Goal: Task Accomplishment & Management: Use online tool/utility

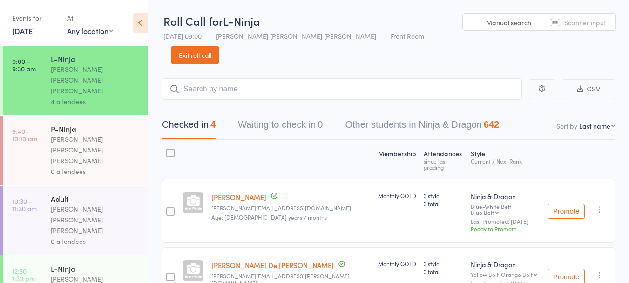
click at [112, 123] on div "P-Ninja" at bounding box center [95, 128] width 89 height 10
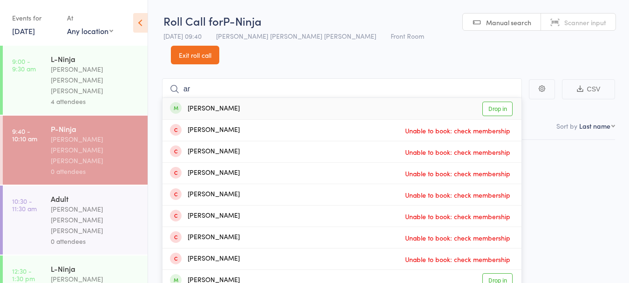
type input "a"
type input "chandel"
click at [271, 98] on div "Aarya Chandel Drop in" at bounding box center [341, 108] width 359 height 21
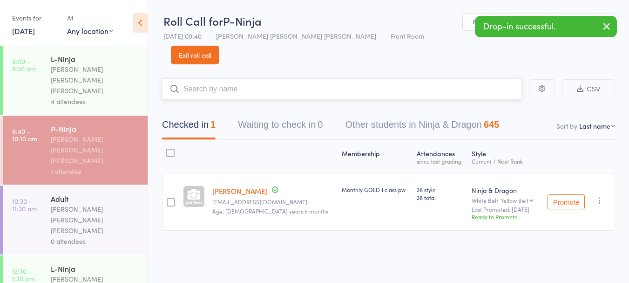
scroll to position [0, 0]
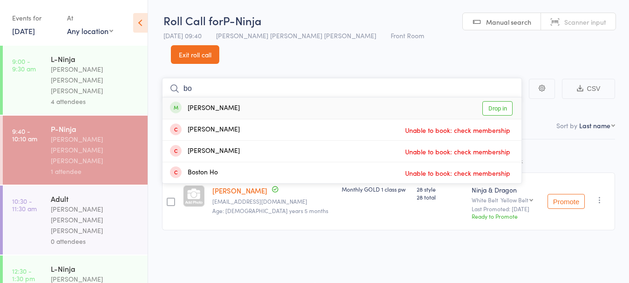
type input "b"
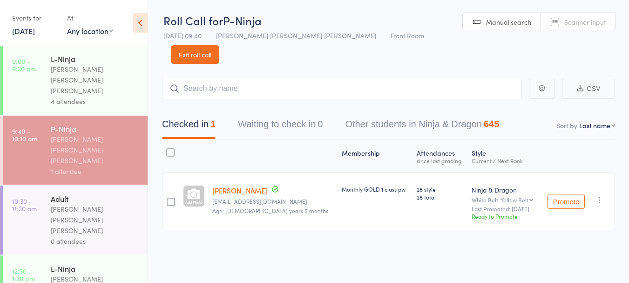
click at [31, 33] on link "[DATE]" at bounding box center [23, 31] width 23 height 10
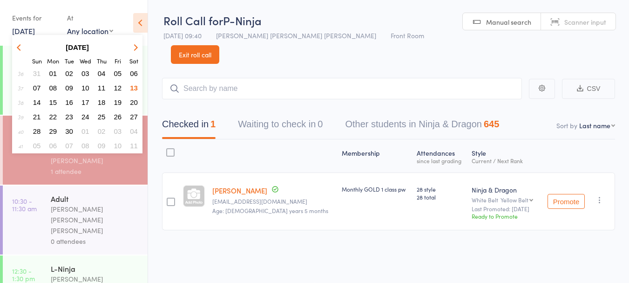
click at [142, 76] on table "September 2025 Sun Mon Tue Wed Thu Fri Sat 36 31 01 02 03 04 05 06 37 07 08 09 …" at bounding box center [77, 97] width 130 height 114
click at [134, 77] on span "06" at bounding box center [134, 73] width 8 height 8
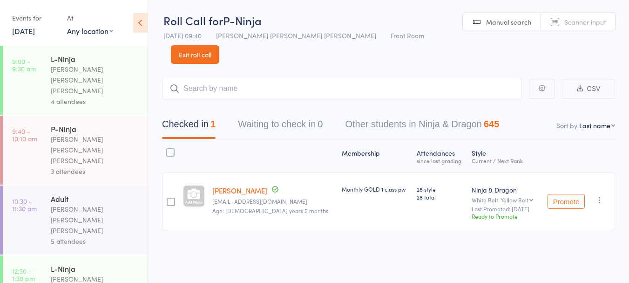
click at [115, 166] on div "3 attendees" at bounding box center [95, 171] width 89 height 11
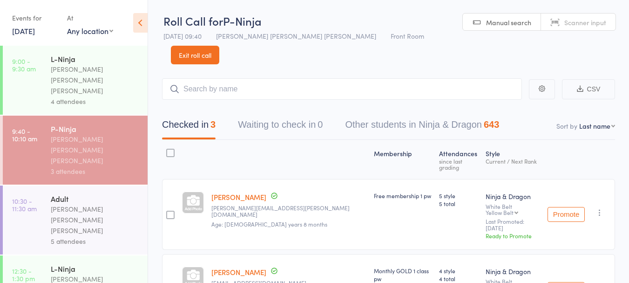
click at [27, 34] on link "6 Sep, 2025" at bounding box center [23, 31] width 23 height 10
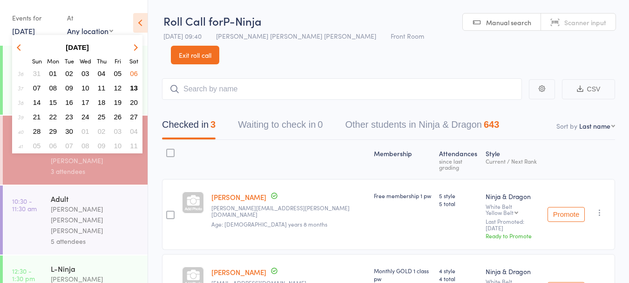
click at [134, 89] on span "13" at bounding box center [134, 88] width 8 height 8
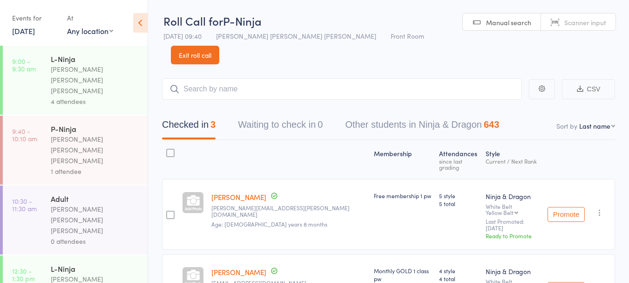
click at [95, 166] on div "1 attendee" at bounding box center [95, 171] width 89 height 11
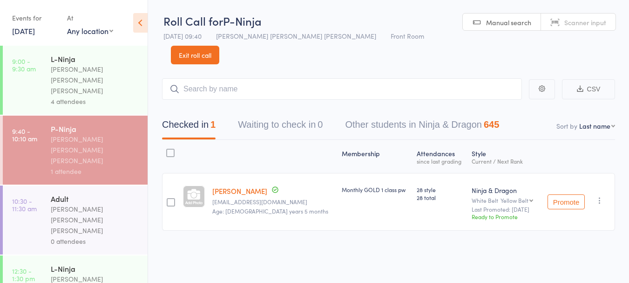
click at [587, 40] on header "Roll Call for P-Ninja 13 Sep 09:40 Keyvan Castle Hill Mirzai Front Room Manual …" at bounding box center [388, 32] width 481 height 64
click at [219, 46] on link "Exit roll call" at bounding box center [195, 55] width 48 height 19
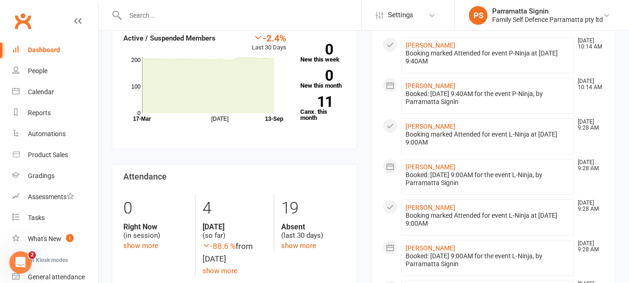
scroll to position [381, 0]
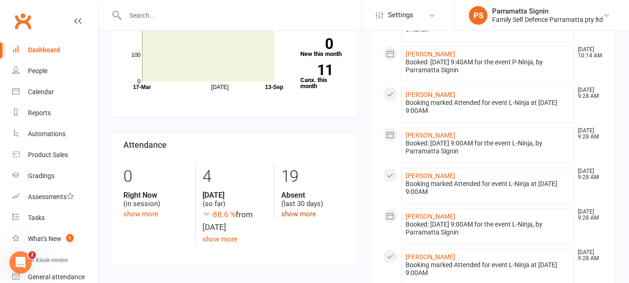
click at [306, 209] on link "show more" at bounding box center [298, 213] width 35 height 8
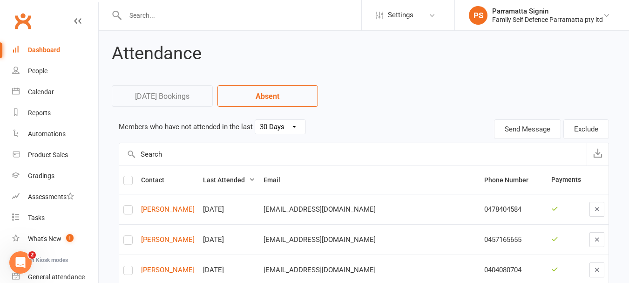
click at [284, 128] on select "30 Days 15 Days 7 Days" at bounding box center [280, 127] width 50 height 14
click at [255, 120] on select "30 Days 15 Days 7 Days" at bounding box center [280, 127] width 50 height 14
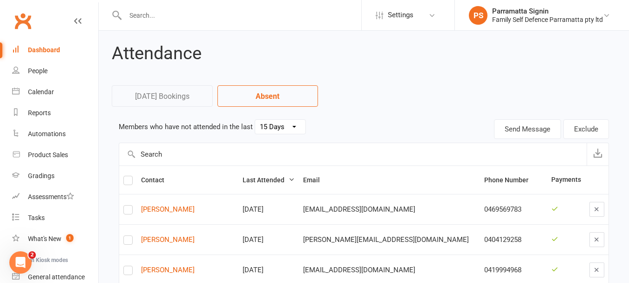
click at [280, 121] on select "30 Days 15 Days 7 Days" at bounding box center [280, 127] width 50 height 14
click at [255, 120] on select "30 Days 15 Days 7 Days" at bounding box center [280, 127] width 50 height 14
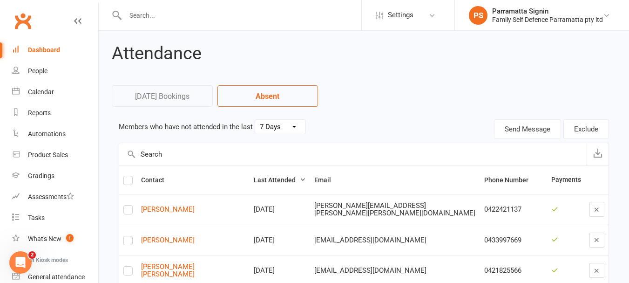
click at [284, 131] on select "30 Days 15 Days 7 Days" at bounding box center [280, 127] width 50 height 14
click at [255, 120] on select "30 Days 15 Days 7 Days" at bounding box center [280, 127] width 50 height 14
select select "30"
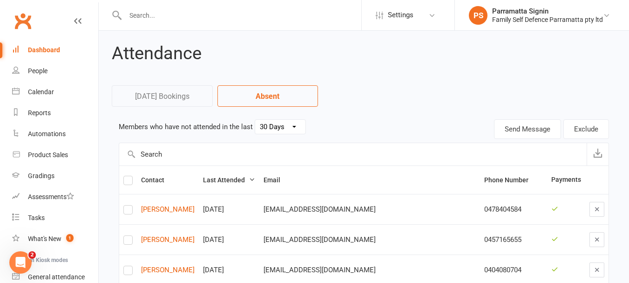
click at [61, 50] on link "Dashboard" at bounding box center [55, 50] width 86 height 21
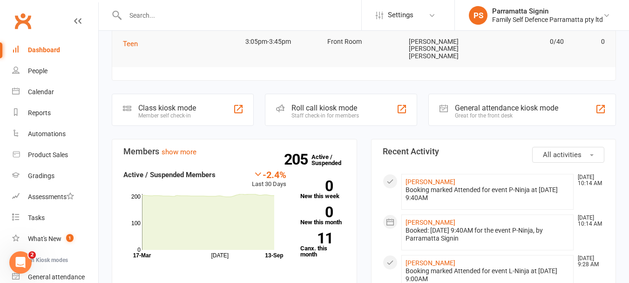
scroll to position [207, 0]
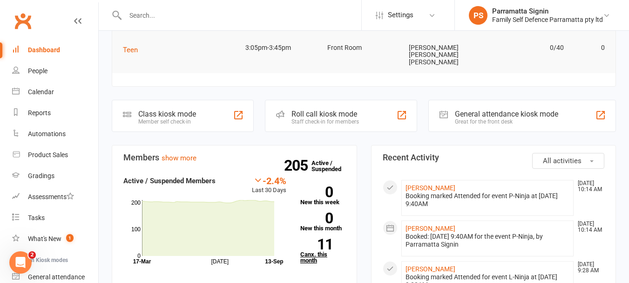
click at [313, 238] on link "11 Canx. this month" at bounding box center [322, 250] width 45 height 25
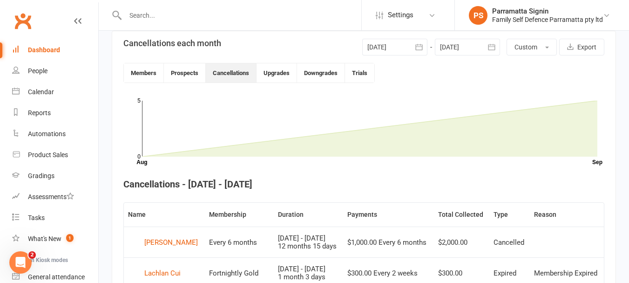
scroll to position [221, 0]
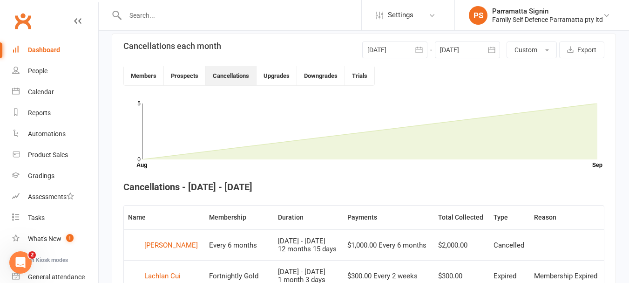
click at [44, 50] on div "Dashboard" at bounding box center [44, 49] width 32 height 7
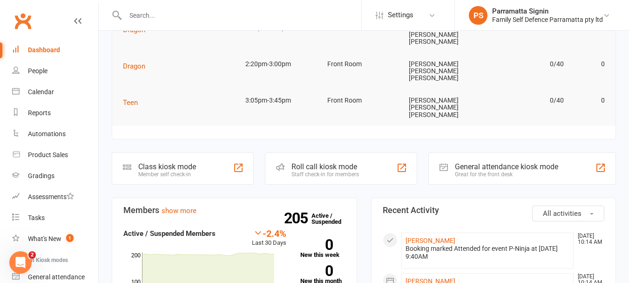
scroll to position [155, 0]
click at [180, 206] on link "show more" at bounding box center [179, 210] width 35 height 8
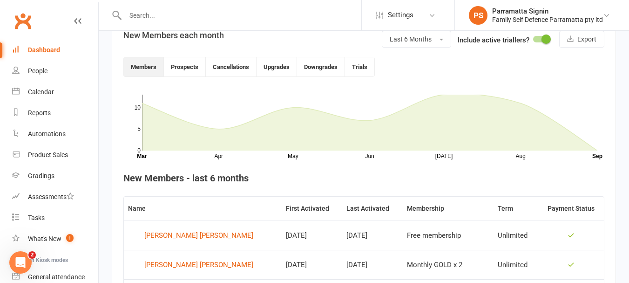
scroll to position [236, 0]
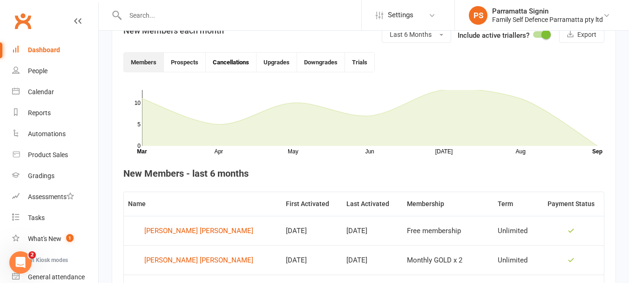
click at [216, 67] on button "Cancellations" at bounding box center [231, 62] width 51 height 19
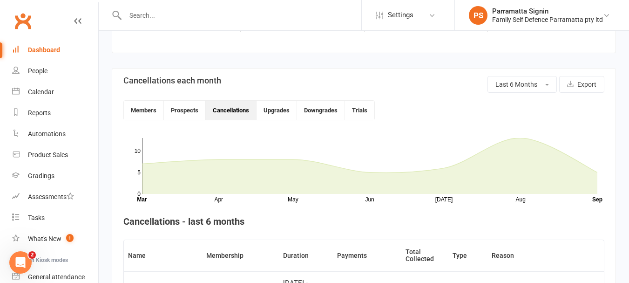
scroll to position [170, 0]
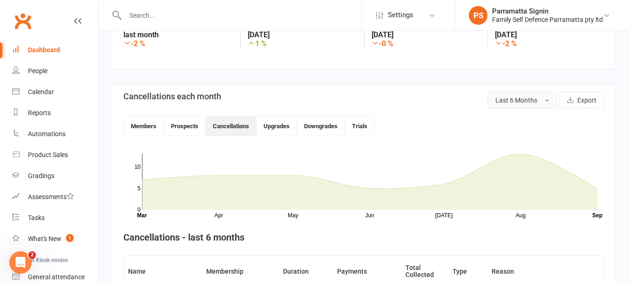
click at [519, 107] on button "Last 6 Months" at bounding box center [521, 100] width 69 height 17
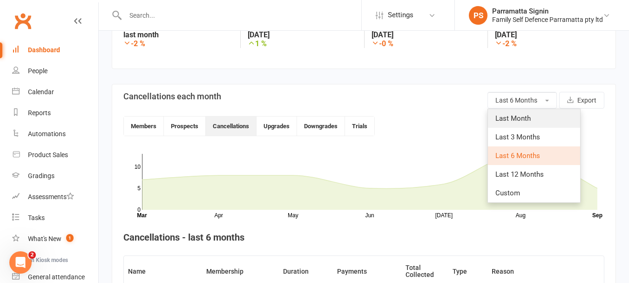
click at [533, 121] on link "Last Month" at bounding box center [534, 118] width 92 height 19
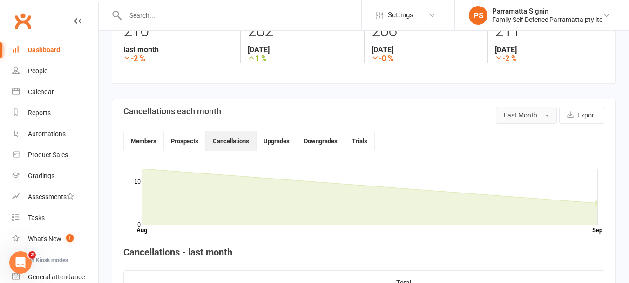
scroll to position [141, 0]
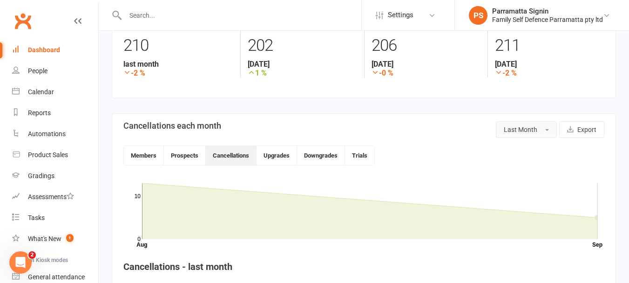
click at [533, 128] on span "Last Month" at bounding box center [521, 129] width 34 height 7
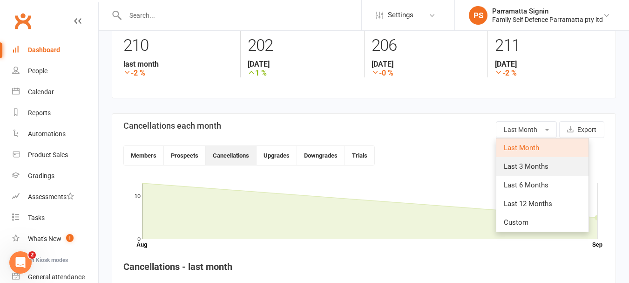
click at [536, 167] on span "Last 3 Months" at bounding box center [526, 166] width 45 height 8
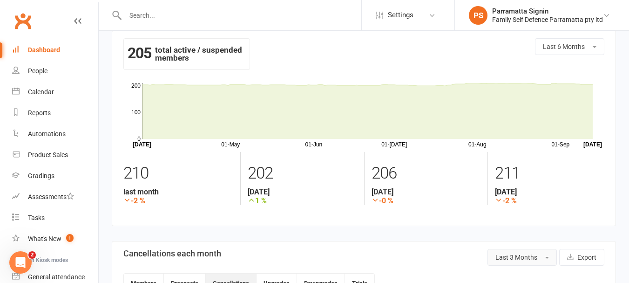
scroll to position [55, 0]
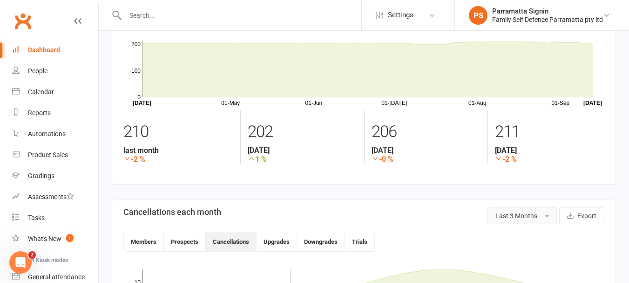
click at [518, 216] on span "Last 3 Months" at bounding box center [516, 215] width 42 height 7
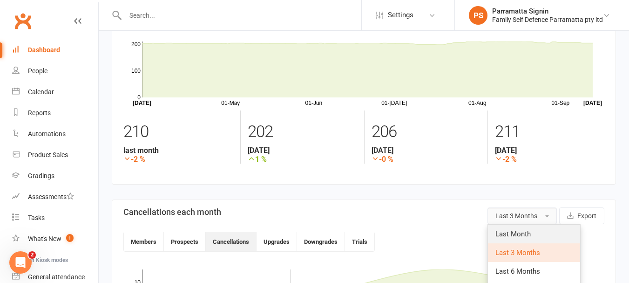
click at [517, 233] on span "Last Month" at bounding box center [512, 233] width 35 height 8
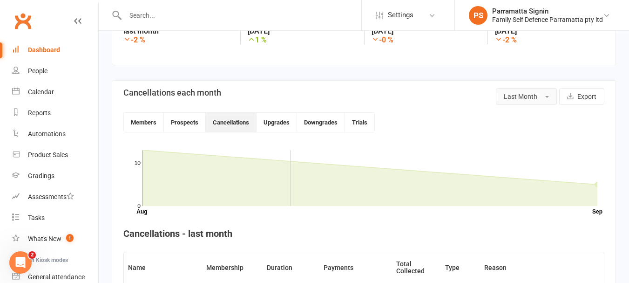
scroll to position [174, 0]
click at [142, 120] on button "Members" at bounding box center [144, 122] width 40 height 19
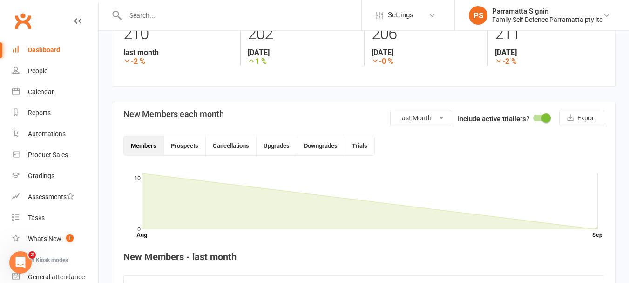
scroll to position [151, 0]
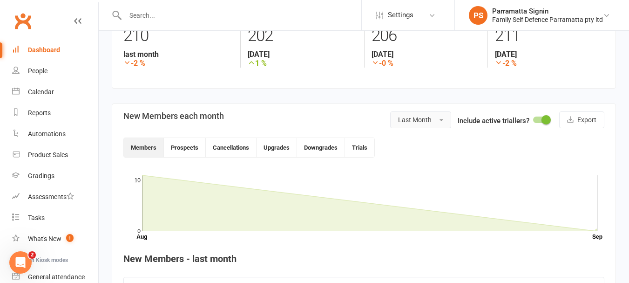
click at [422, 121] on span "Last Month" at bounding box center [415, 119] width 34 height 7
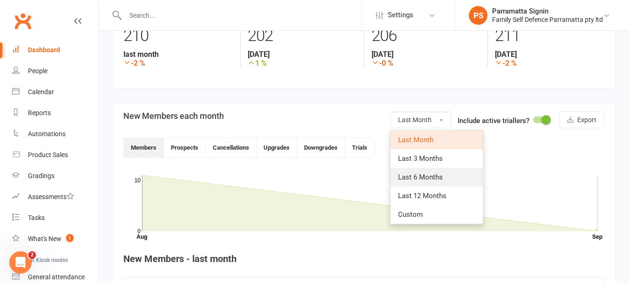
click at [433, 179] on span "Last 6 Months" at bounding box center [420, 177] width 45 height 8
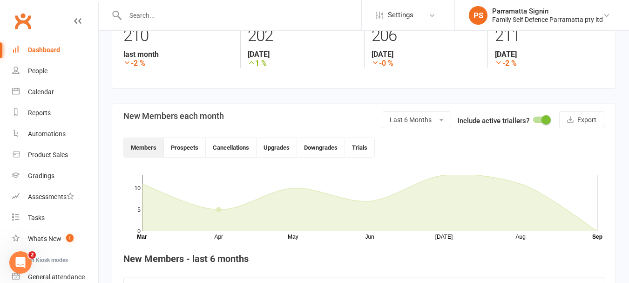
click at [42, 55] on link "Dashboard" at bounding box center [55, 50] width 86 height 21
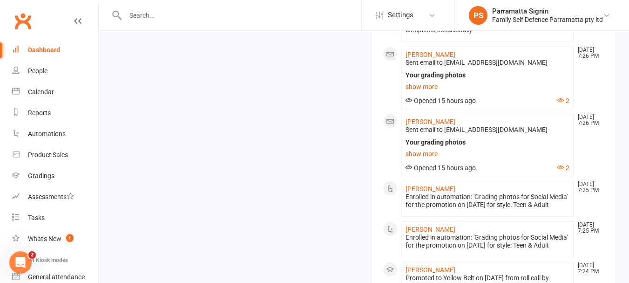
scroll to position [985, 0]
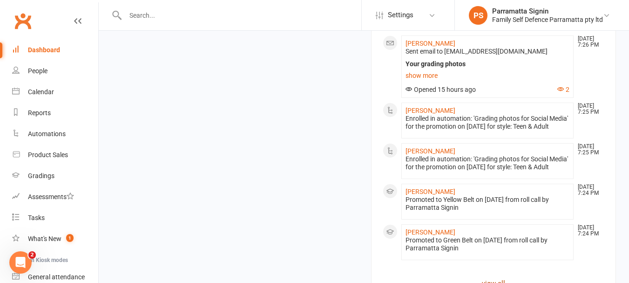
click at [503, 277] on link "view all" at bounding box center [494, 282] width 222 height 11
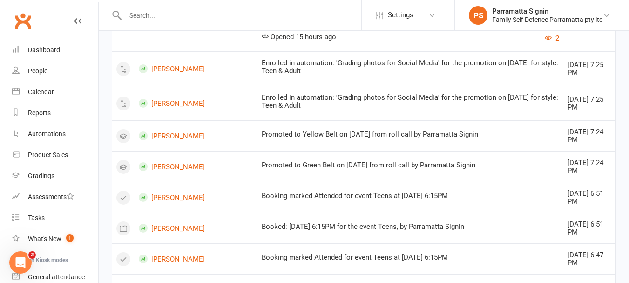
scroll to position [986, 0]
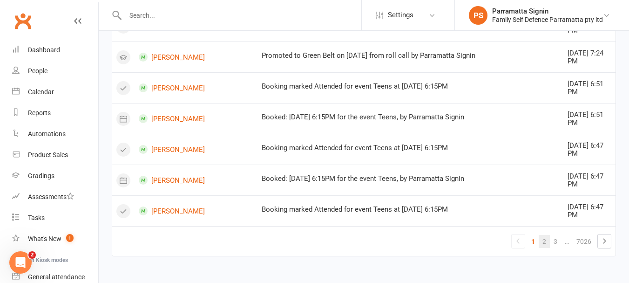
click at [544, 241] on link "2" at bounding box center [544, 241] width 11 height 13
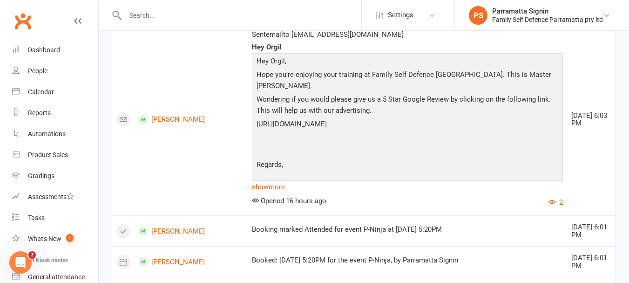
scroll to position [979, 0]
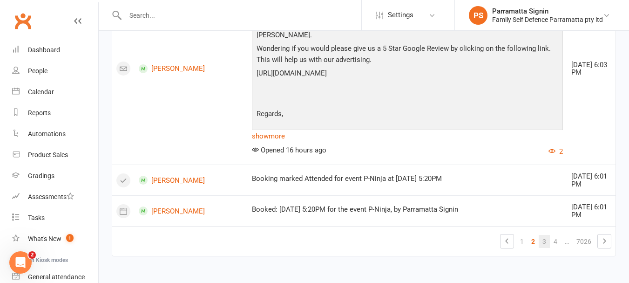
click at [544, 244] on link "3" at bounding box center [544, 241] width 11 height 13
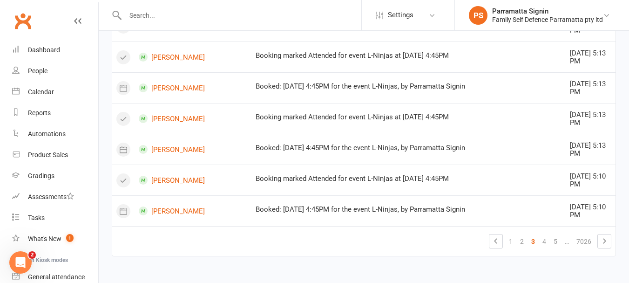
scroll to position [821, 0]
click at [509, 243] on link "1" at bounding box center [510, 241] width 11 height 13
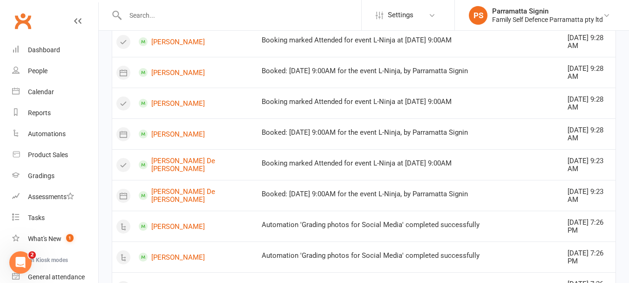
scroll to position [0, 0]
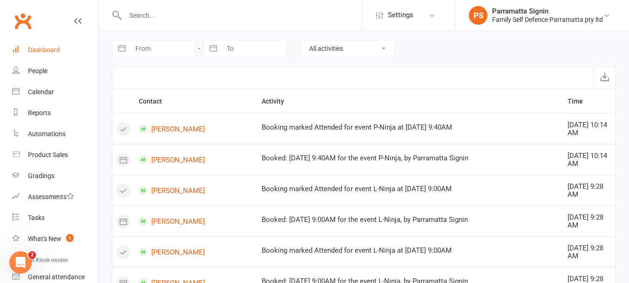
click at [38, 56] on link "Dashboard" at bounding box center [55, 50] width 86 height 21
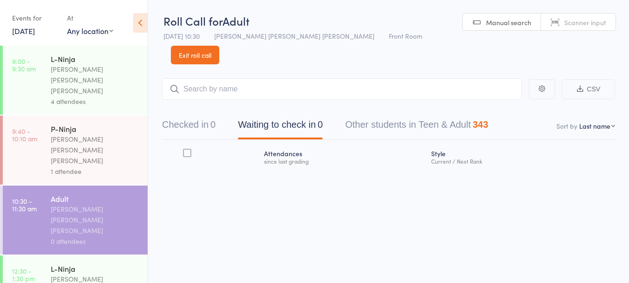
click at [108, 134] on div "[PERSON_NAME] [PERSON_NAME] [PERSON_NAME]" at bounding box center [95, 150] width 89 height 32
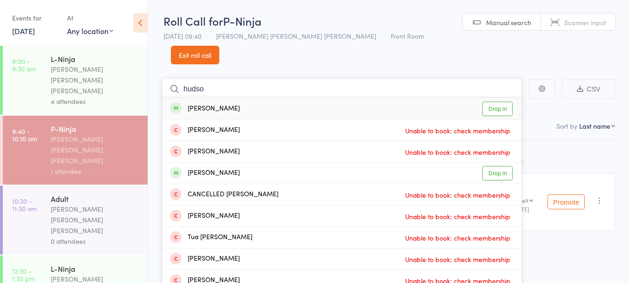
type input "hudso"
click at [501, 166] on link "Drop in" at bounding box center [497, 173] width 30 height 14
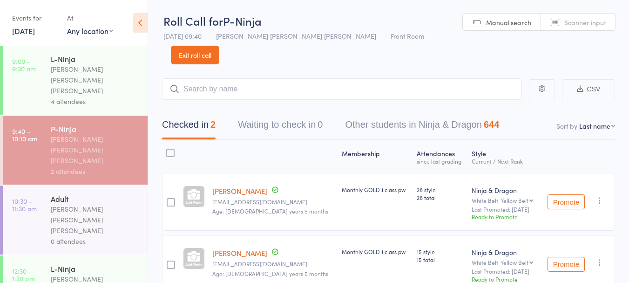
click at [93, 236] on div "0 attendees" at bounding box center [95, 241] width 89 height 11
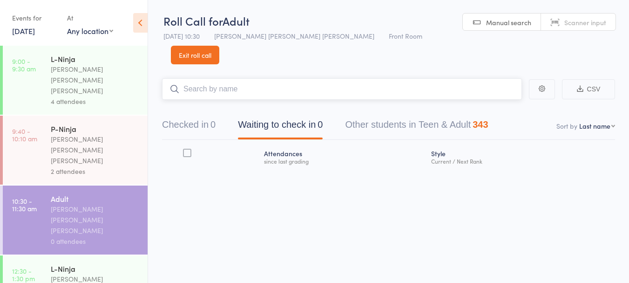
click at [192, 115] on button "Checked in 0" at bounding box center [189, 127] width 54 height 25
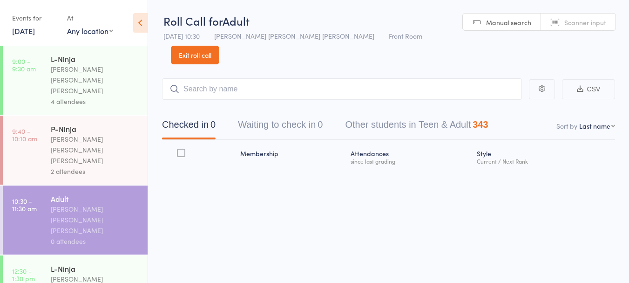
click at [219, 46] on link "Exit roll call" at bounding box center [195, 55] width 48 height 19
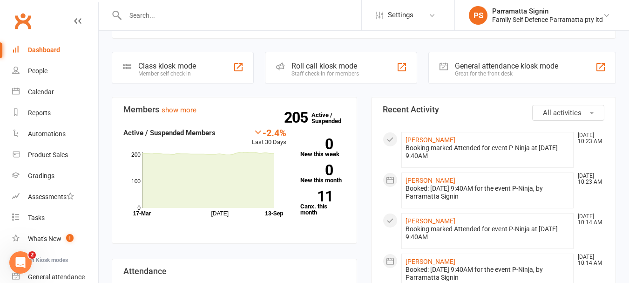
scroll to position [256, 0]
click at [32, 69] on div "People" at bounding box center [38, 70] width 20 height 7
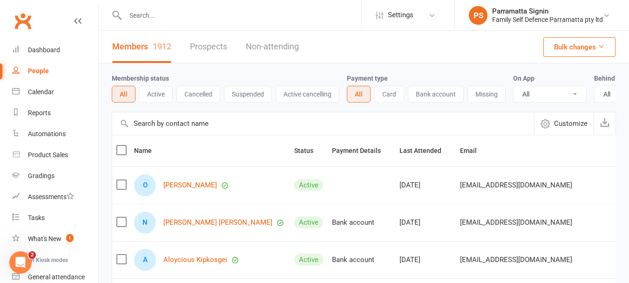
click at [241, 97] on button "Suspended" at bounding box center [248, 94] width 48 height 17
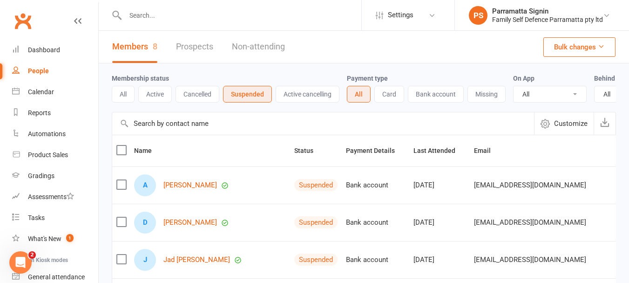
click at [307, 96] on button "Active cancelling" at bounding box center [308, 94] width 64 height 17
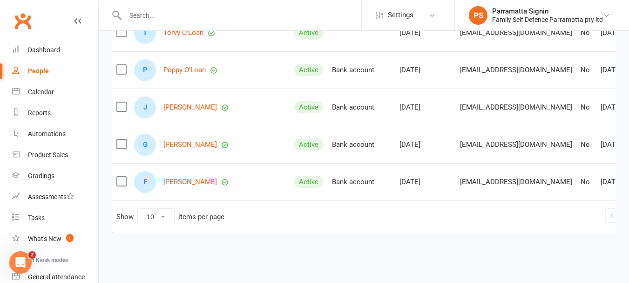
scroll to position [352, 0]
click at [628, 211] on link "2" at bounding box center [638, 215] width 11 height 13
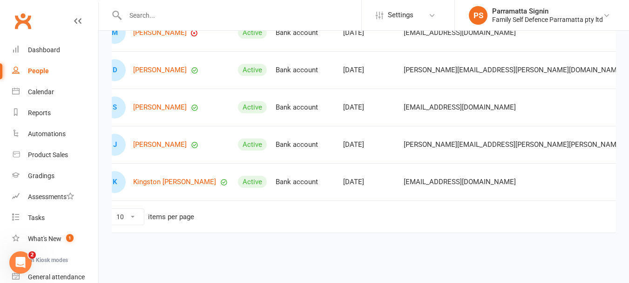
scroll to position [0, 30]
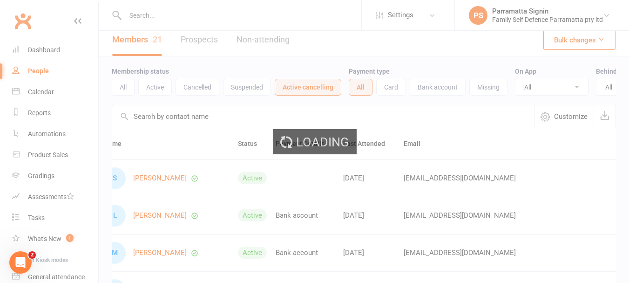
scroll to position [0, 0]
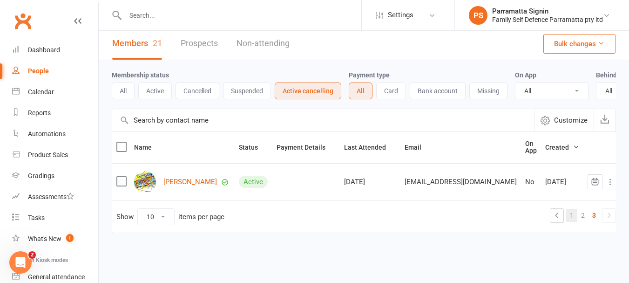
click at [567, 216] on link "1" at bounding box center [571, 215] width 11 height 13
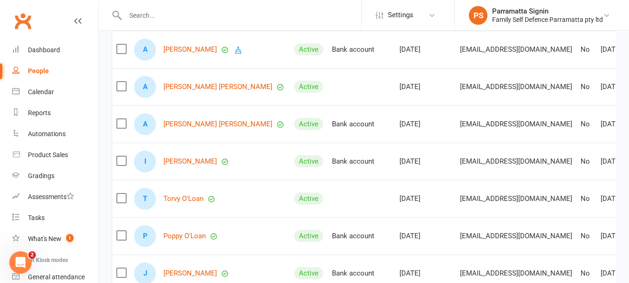
scroll to position [174, 0]
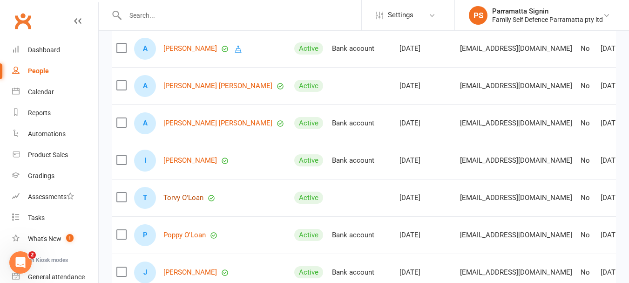
click at [192, 202] on link "Torvy O'Loan" at bounding box center [183, 198] width 40 height 8
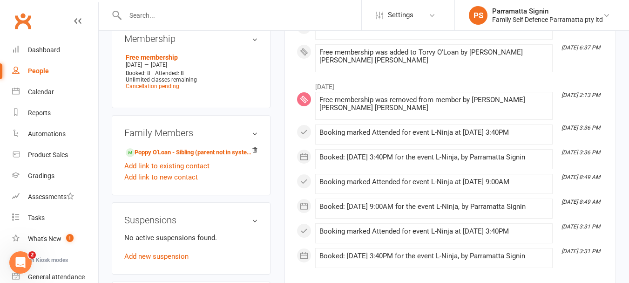
scroll to position [608, 0]
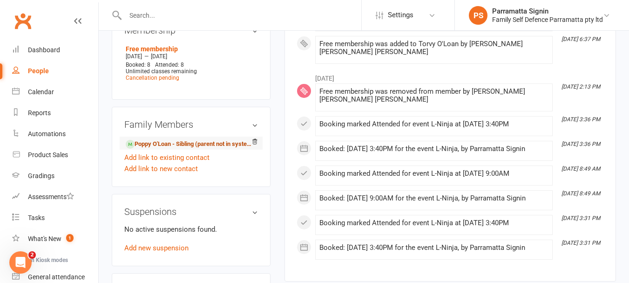
click at [151, 148] on link "Poppy O'Loan - Sibling (parent not in system)" at bounding box center [190, 144] width 128 height 10
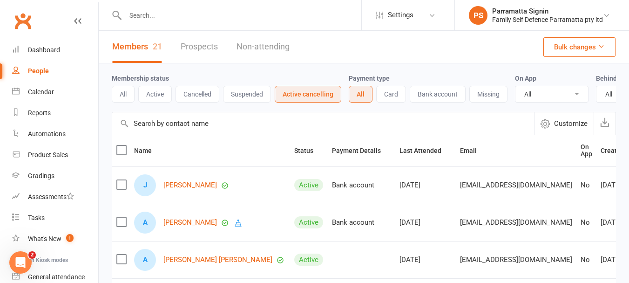
click at [124, 96] on button "All" at bounding box center [123, 94] width 23 height 17
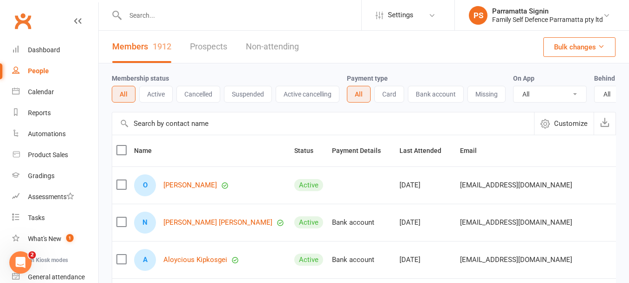
click at [162, 95] on button "Active" at bounding box center [156, 94] width 34 height 17
click at [59, 57] on link "Dashboard" at bounding box center [55, 50] width 86 height 21
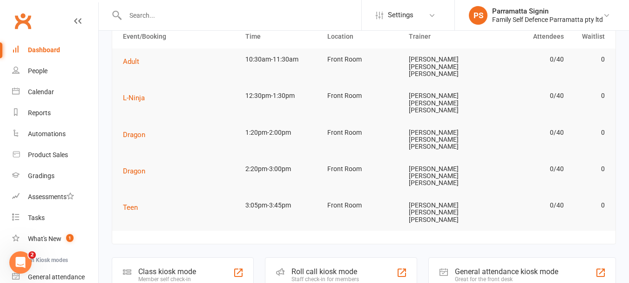
scroll to position [54, 0]
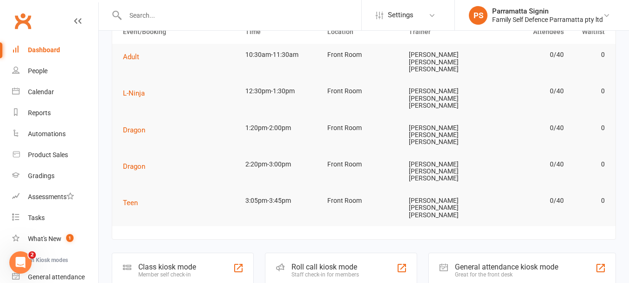
click at [302, 252] on div "Roll call kiosk mode Staff check-in for members" at bounding box center [341, 268] width 152 height 32
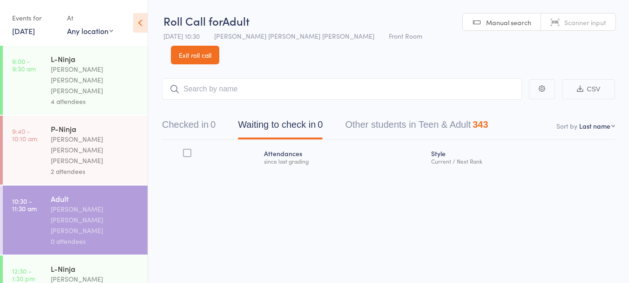
click at [219, 46] on link "Exit roll call" at bounding box center [195, 55] width 48 height 19
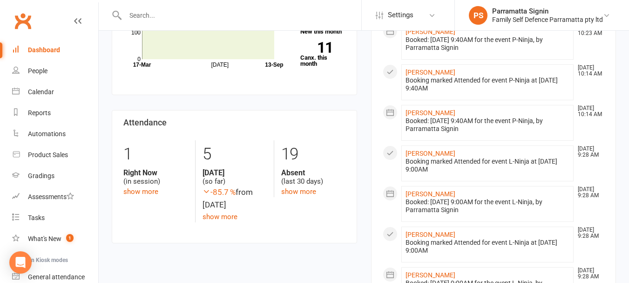
scroll to position [405, 0]
click at [297, 186] on link "show more" at bounding box center [298, 190] width 35 height 8
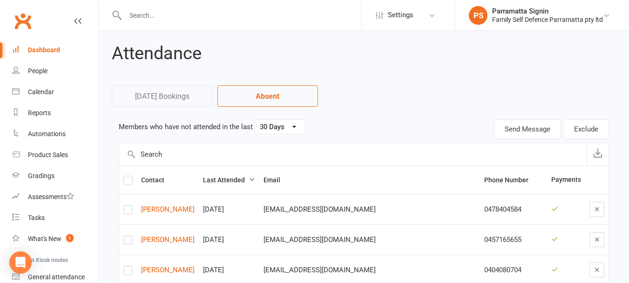
click at [286, 131] on select "30 Days 15 Days 7 Days" at bounding box center [280, 127] width 50 height 14
click at [255, 120] on select "30 Days 15 Days 7 Days" at bounding box center [280, 127] width 50 height 14
select select "15"
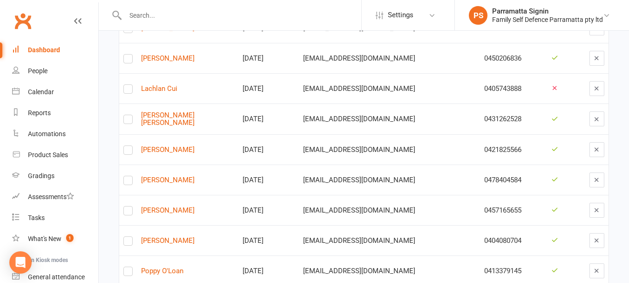
scroll to position [272, 0]
click at [174, 239] on link "[PERSON_NAME]" at bounding box center [187, 240] width 93 height 8
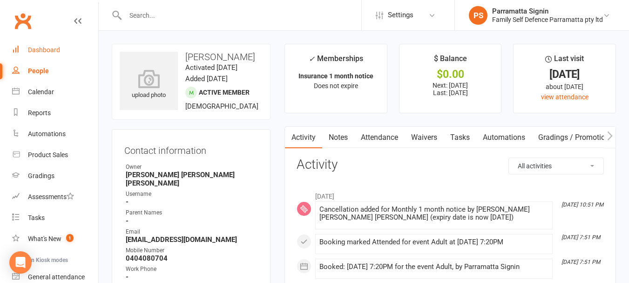
click at [43, 50] on div "Dashboard" at bounding box center [44, 49] width 32 height 7
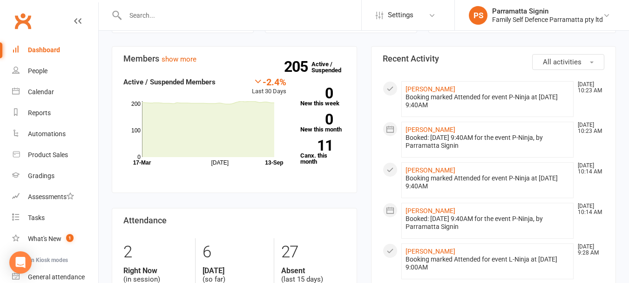
scroll to position [311, 0]
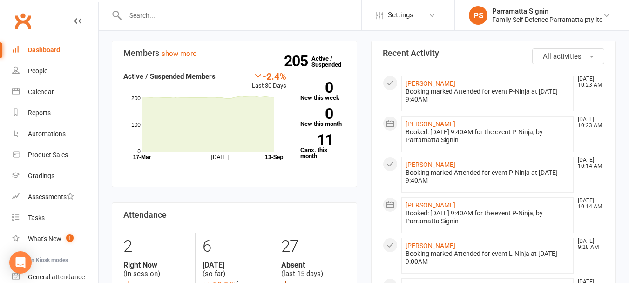
click at [314, 279] on link "show more" at bounding box center [298, 283] width 35 height 8
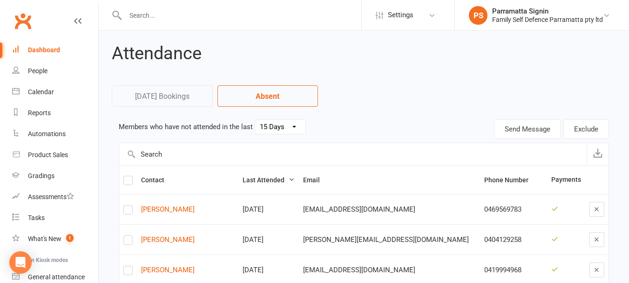
click at [267, 129] on select "30 Days 15 Days 7 Days" at bounding box center [280, 127] width 50 height 14
click at [255, 120] on select "30 Days 15 Days 7 Days" at bounding box center [280, 127] width 50 height 14
select select "30"
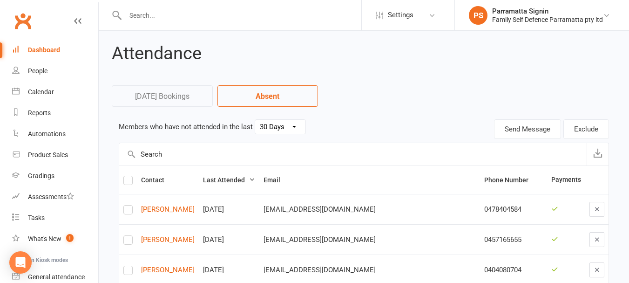
click at [44, 57] on link "Dashboard" at bounding box center [55, 50] width 86 height 21
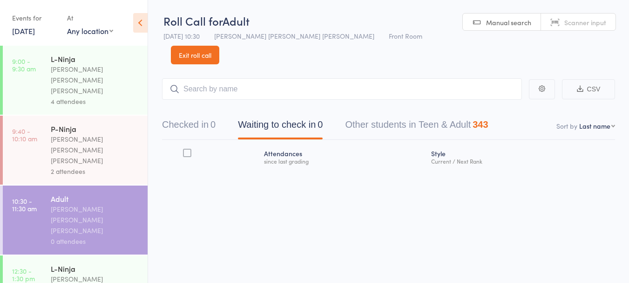
click at [103, 166] on div "2 attendees" at bounding box center [95, 171] width 89 height 11
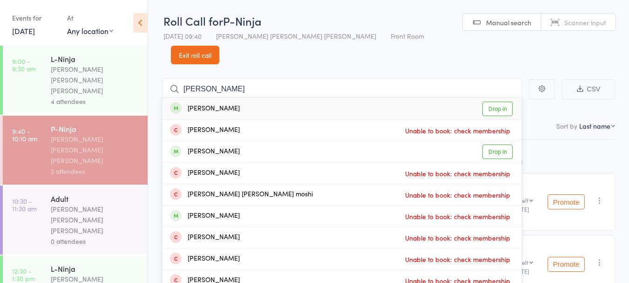
type input "[PERSON_NAME]"
click at [501, 101] on link "Drop in" at bounding box center [497, 108] width 30 height 14
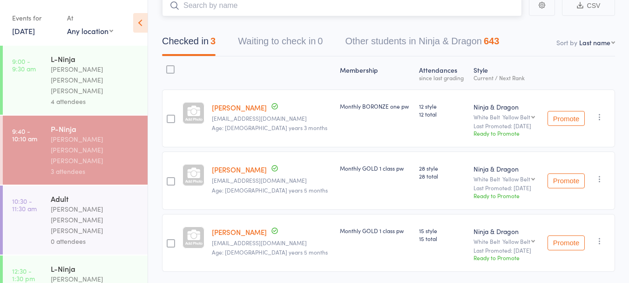
scroll to position [95, 0]
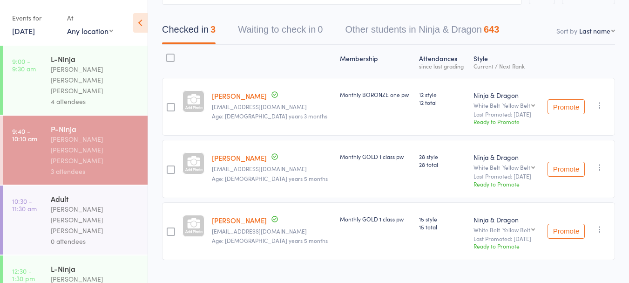
click at [83, 203] on div "[PERSON_NAME] [PERSON_NAME] [PERSON_NAME]" at bounding box center [95, 219] width 89 height 32
click at [89, 193] on div "Adult" at bounding box center [95, 198] width 89 height 10
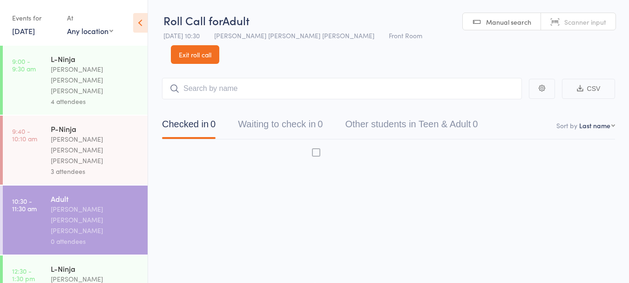
scroll to position [0, 0]
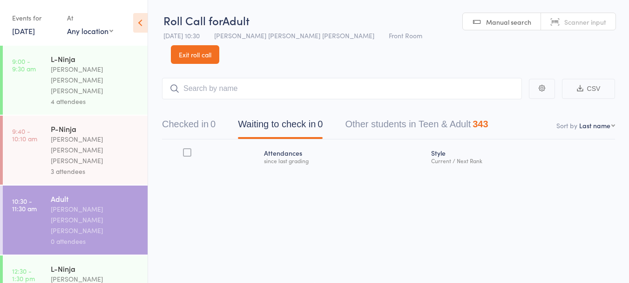
click at [195, 114] on button "Checked in 0" at bounding box center [189, 126] width 54 height 25
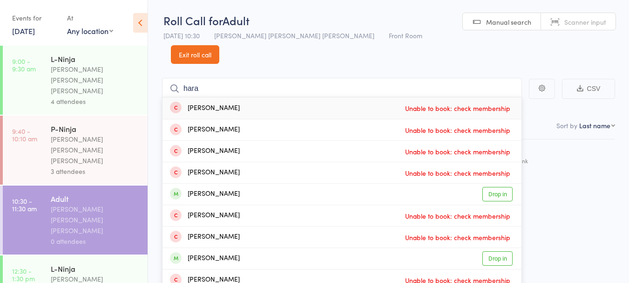
type input "hara"
click at [499, 187] on link "Drop in" at bounding box center [497, 194] width 30 height 14
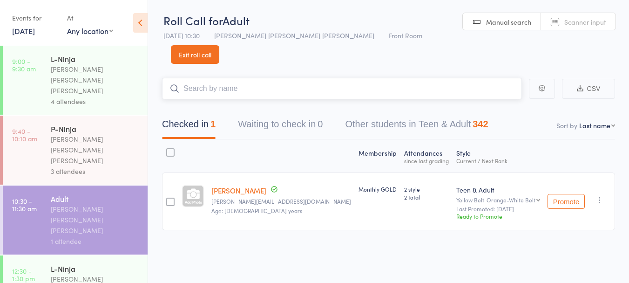
click at [265, 78] on input "search" at bounding box center [342, 88] width 360 height 21
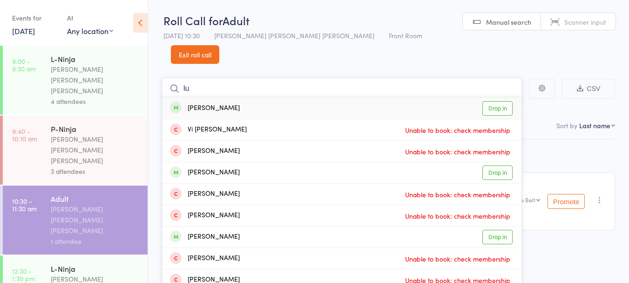
type input "lu"
click at [496, 101] on link "Drop in" at bounding box center [497, 108] width 30 height 14
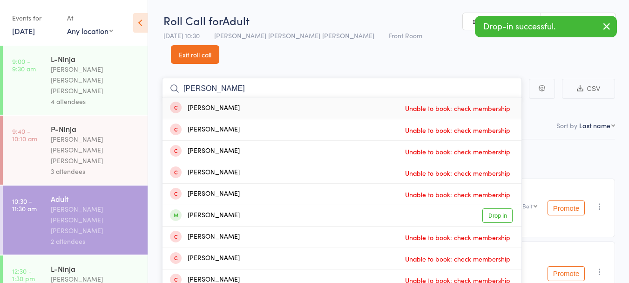
type input "[PERSON_NAME]"
click at [496, 208] on link "Drop in" at bounding box center [497, 215] width 30 height 14
